Goal: Book appointment/travel/reservation

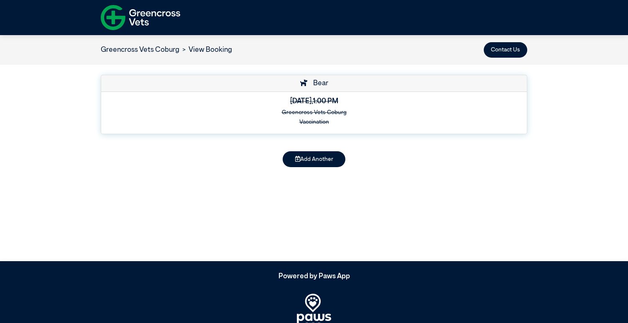
click at [457, 141] on div "Bear [DATE] 1:00 PM Greencross Vets Coburg Vaccination" at bounding box center [314, 107] width 435 height 68
click at [446, 58] on div "Greencross Vets Coburg View Booking Contact Us" at bounding box center [314, 50] width 628 height 30
click at [443, 59] on div "Greencross Vets Coburg View Booking Contact Us" at bounding box center [314, 50] width 628 height 30
click at [396, 15] on div at bounding box center [313, 17] width 437 height 31
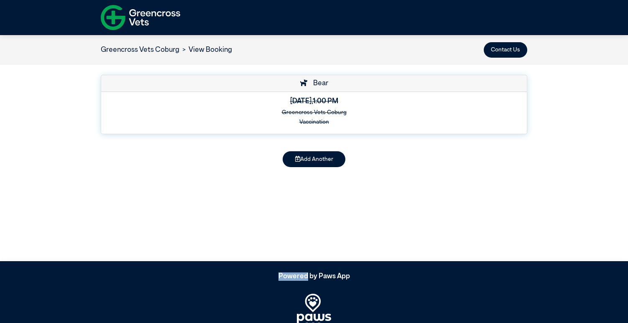
click at [525, 189] on article "Greencross Vets Coburg View Booking Contact Us Bear [DATE] 1:00 PM Greencross V…" at bounding box center [314, 148] width 628 height 226
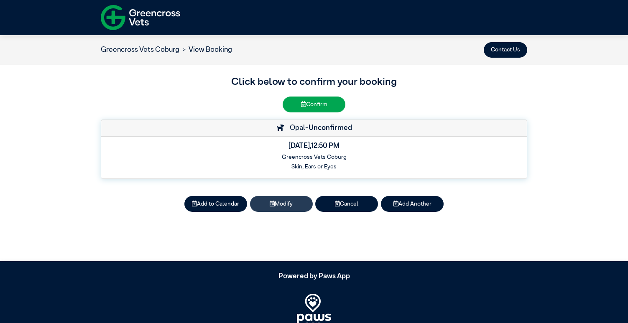
click at [276, 204] on button "Modify" at bounding box center [281, 203] width 63 height 15
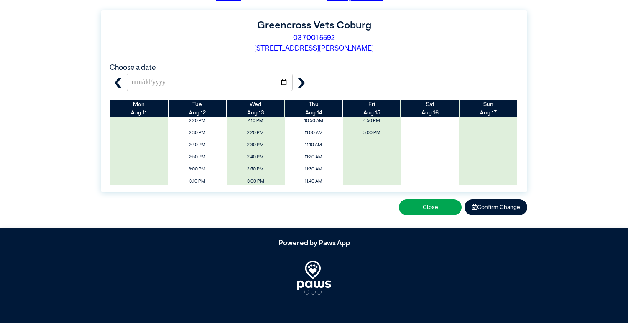
scroll to position [114, 0]
click at [370, 144] on span "5:00 PM" at bounding box center [371, 144] width 69 height 13
click at [301, 79] on icon "button" at bounding box center [301, 83] width 7 height 10
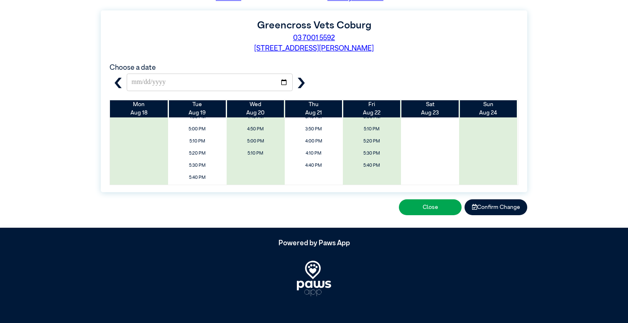
scroll to position [395, 0]
click at [368, 142] on span "5:20 PM" at bounding box center [371, 141] width 69 height 13
type input "**********"
click at [493, 207] on button "Confirm Change" at bounding box center [496, 206] width 63 height 15
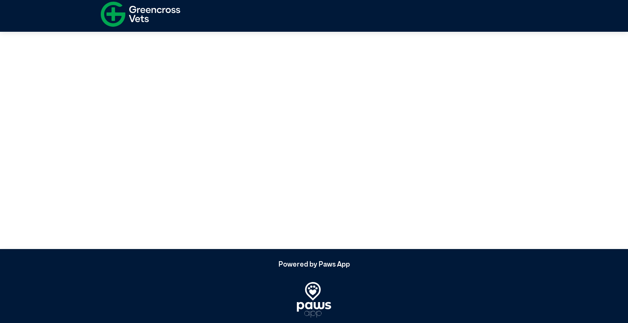
scroll to position [0, 0]
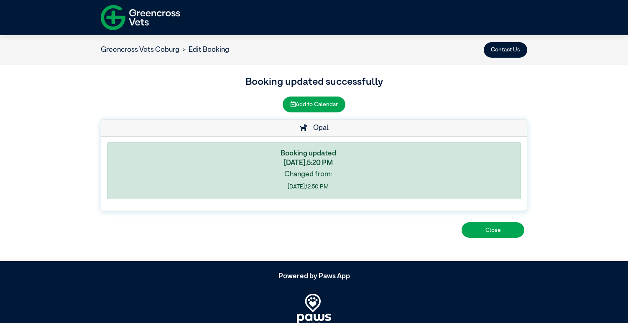
drag, startPoint x: 484, startPoint y: 229, endPoint x: 434, endPoint y: 181, distance: 69.5
click at [436, 183] on div "Booking updated successfully Add to Calendar Opal Booking updated Friday, Augus…" at bounding box center [313, 157] width 437 height 169
click at [319, 102] on button "Add to Calendar" at bounding box center [314, 104] width 63 height 15
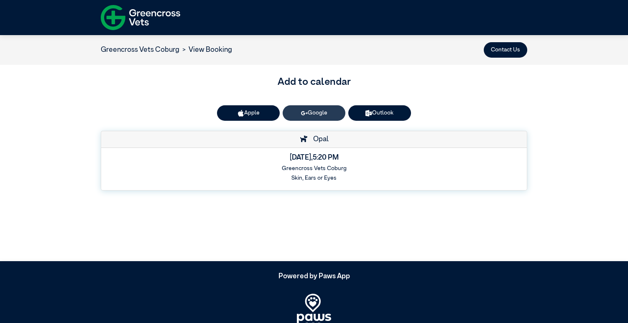
click at [311, 110] on link "Google" at bounding box center [314, 112] width 63 height 15
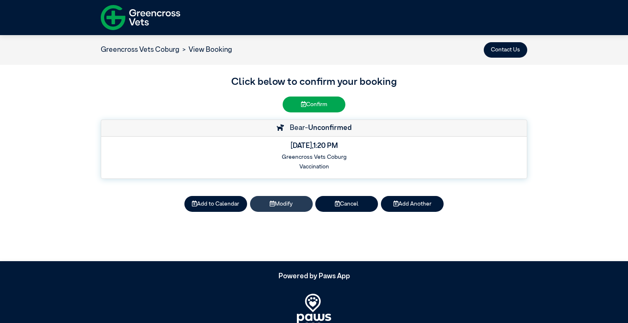
click at [270, 205] on icon at bounding box center [272, 204] width 5 height 6
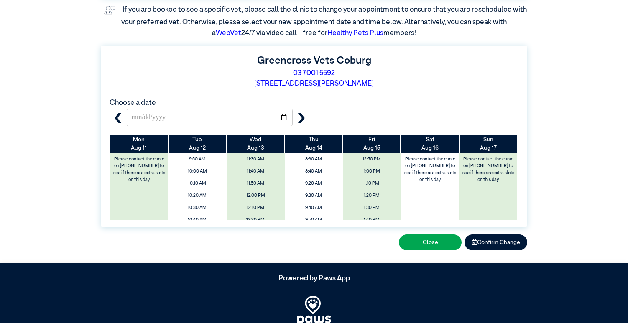
scroll to position [193, 0]
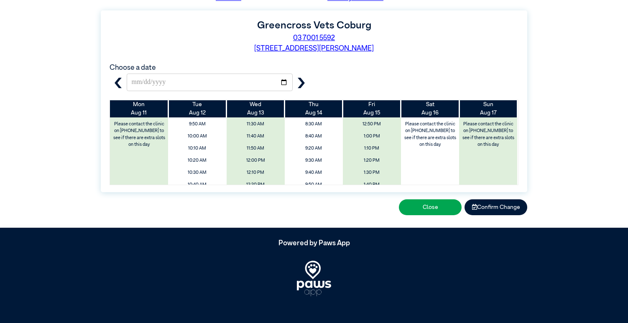
click at [301, 82] on icon "button" at bounding box center [301, 83] width 10 height 10
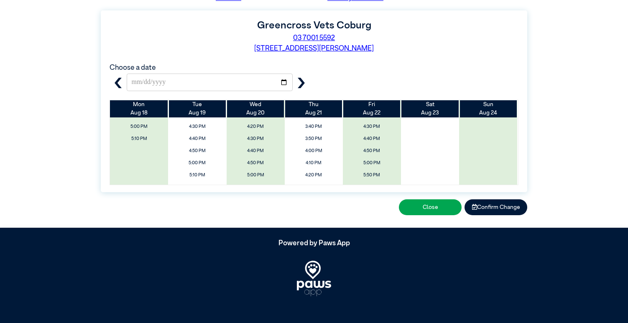
scroll to position [427, 0]
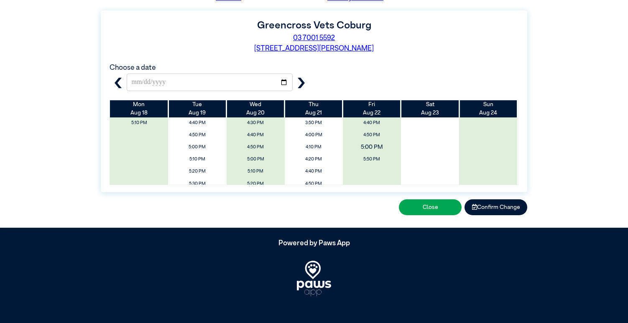
click at [367, 146] on span "5:00 PM" at bounding box center [371, 146] width 69 height 13
type input "**********"
click at [491, 207] on button "Confirm Change" at bounding box center [496, 206] width 63 height 15
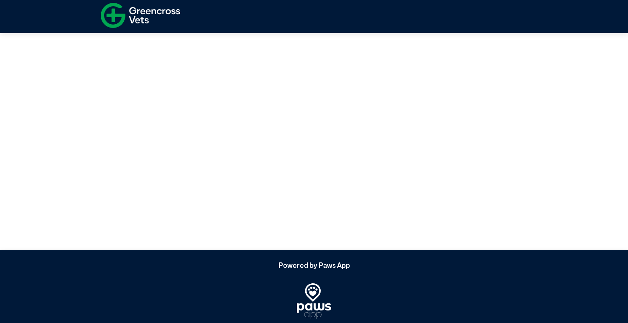
scroll to position [0, 0]
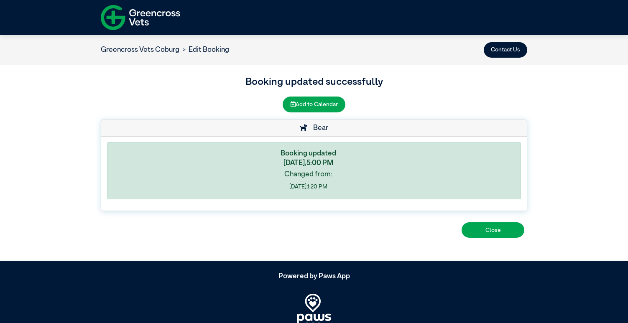
drag, startPoint x: 483, startPoint y: 227, endPoint x: 373, endPoint y: 232, distance: 110.1
click at [373, 232] on div "Close" at bounding box center [314, 230] width 427 height 21
click at [313, 104] on button "Add to Calendar" at bounding box center [314, 104] width 63 height 15
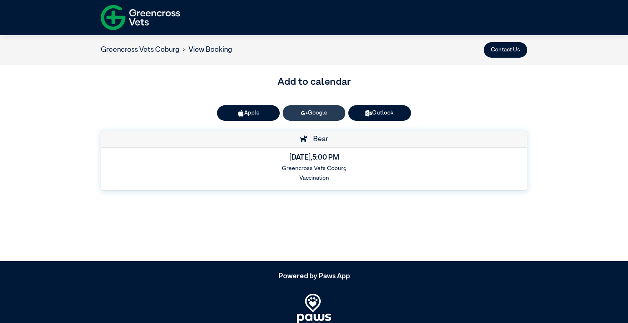
click at [322, 112] on link "Google" at bounding box center [314, 112] width 63 height 15
